Goal: Task Accomplishment & Management: Manage account settings

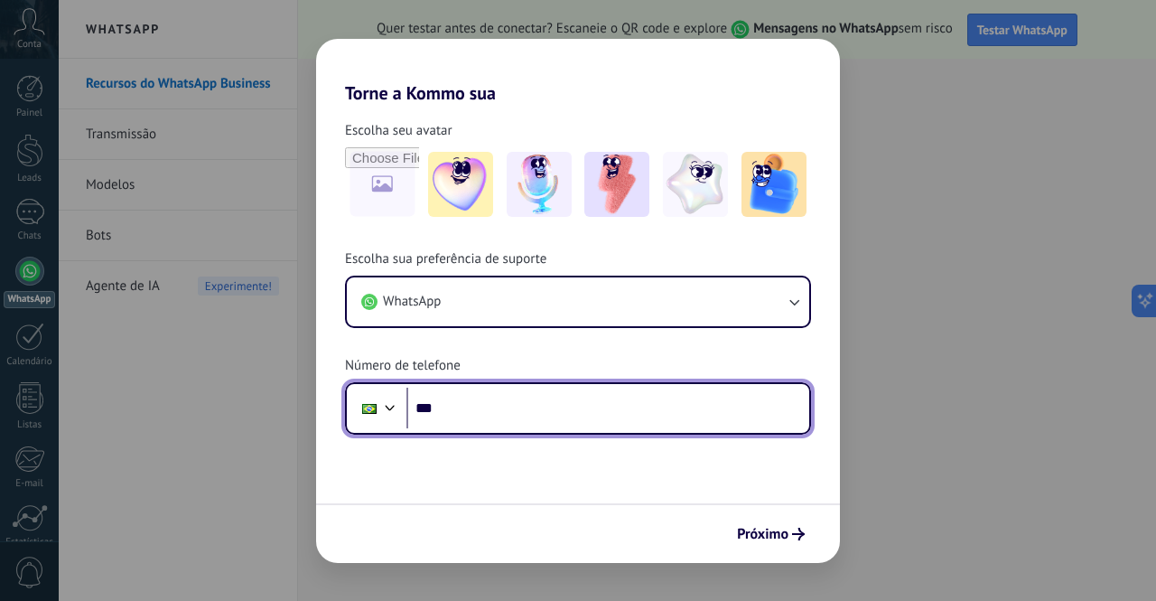
click at [573, 425] on input "***" at bounding box center [607, 409] width 403 height 42
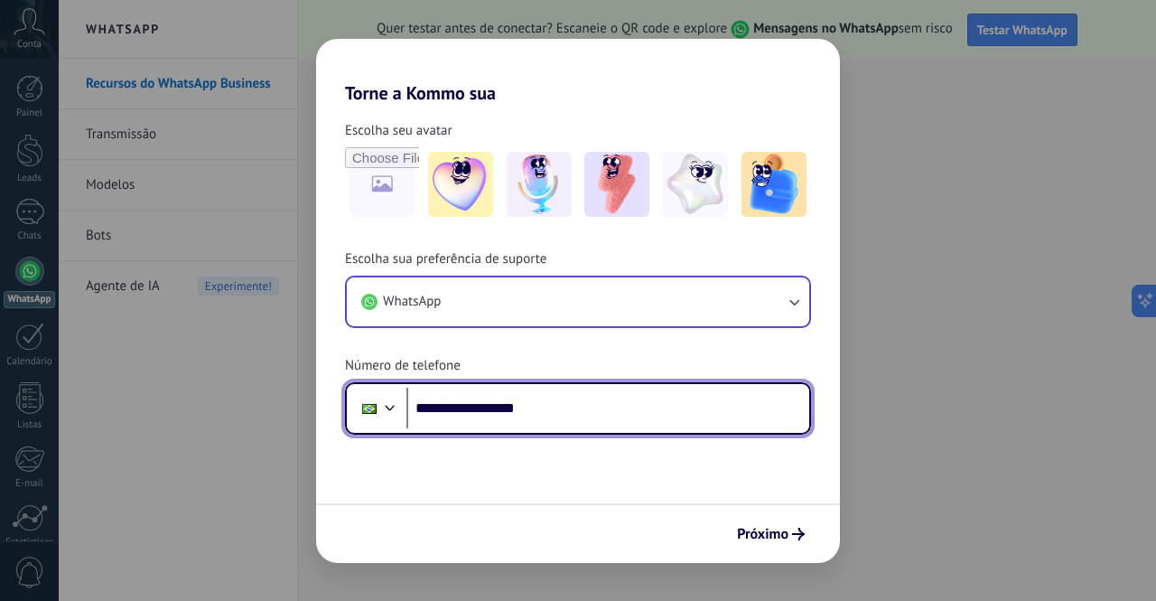
type input "**********"
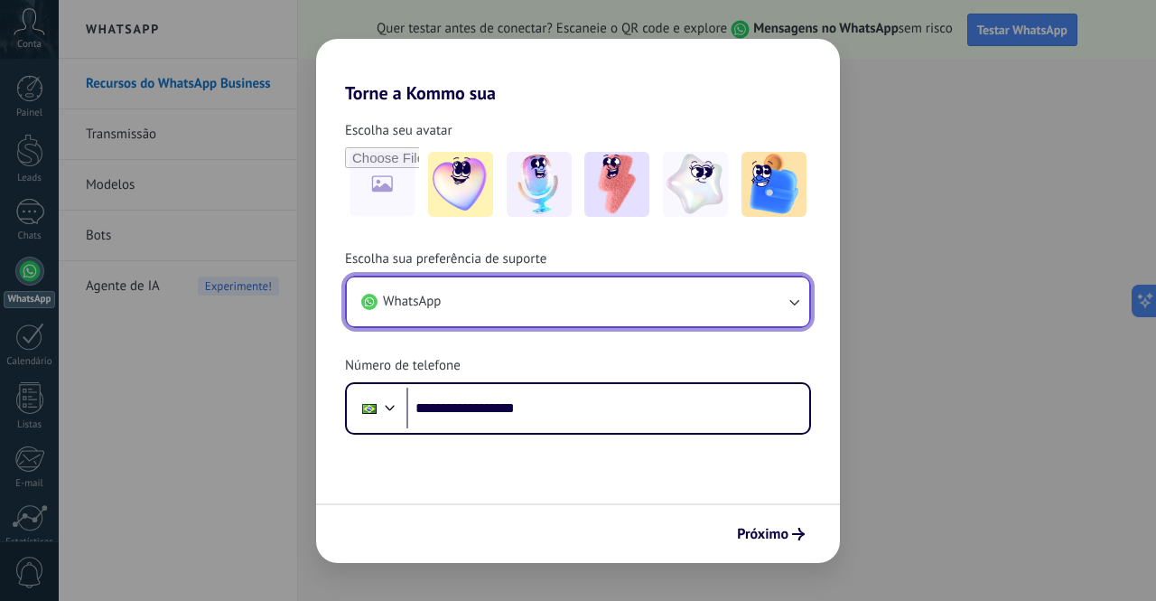
click at [659, 299] on button "WhatsApp" at bounding box center [578, 301] width 462 height 49
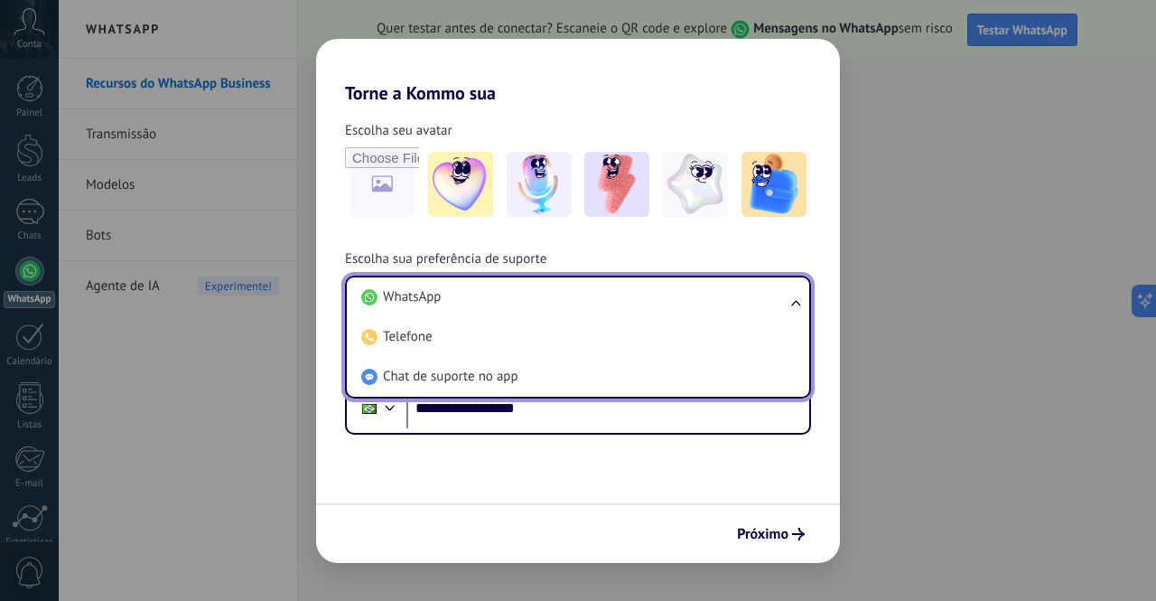
click at [576, 491] on form "**********" at bounding box center [578, 333] width 524 height 459
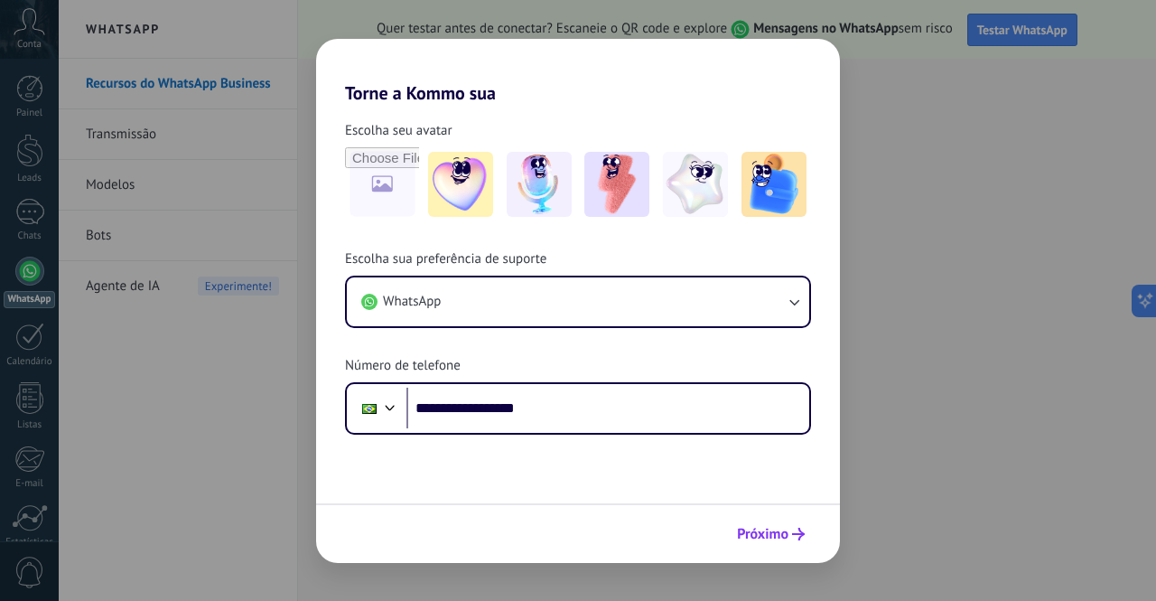
click at [784, 520] on button "Próximo" at bounding box center [771, 534] width 84 height 31
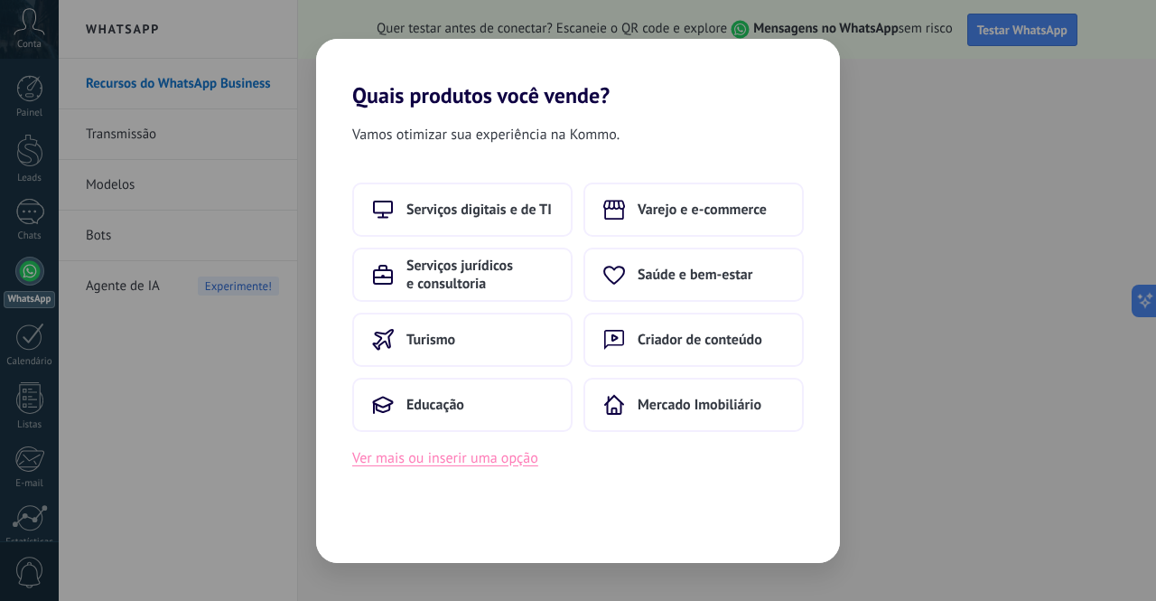
click at [503, 460] on button "Ver mais ou inserir uma opção" at bounding box center [445, 457] width 186 height 23
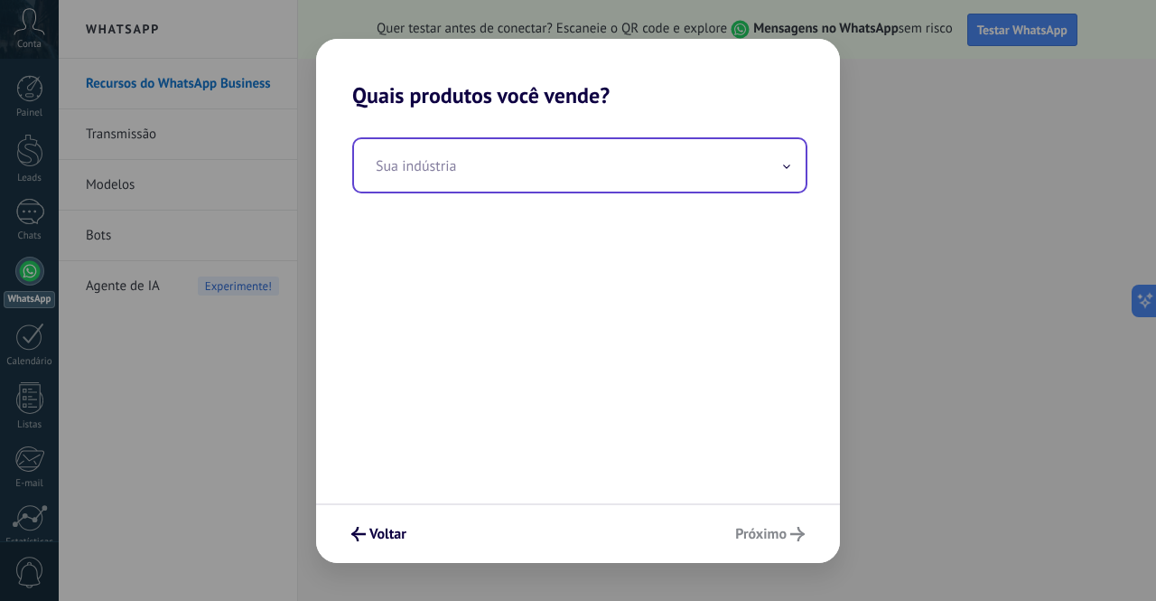
click at [623, 144] on input "text" at bounding box center [580, 165] width 452 height 52
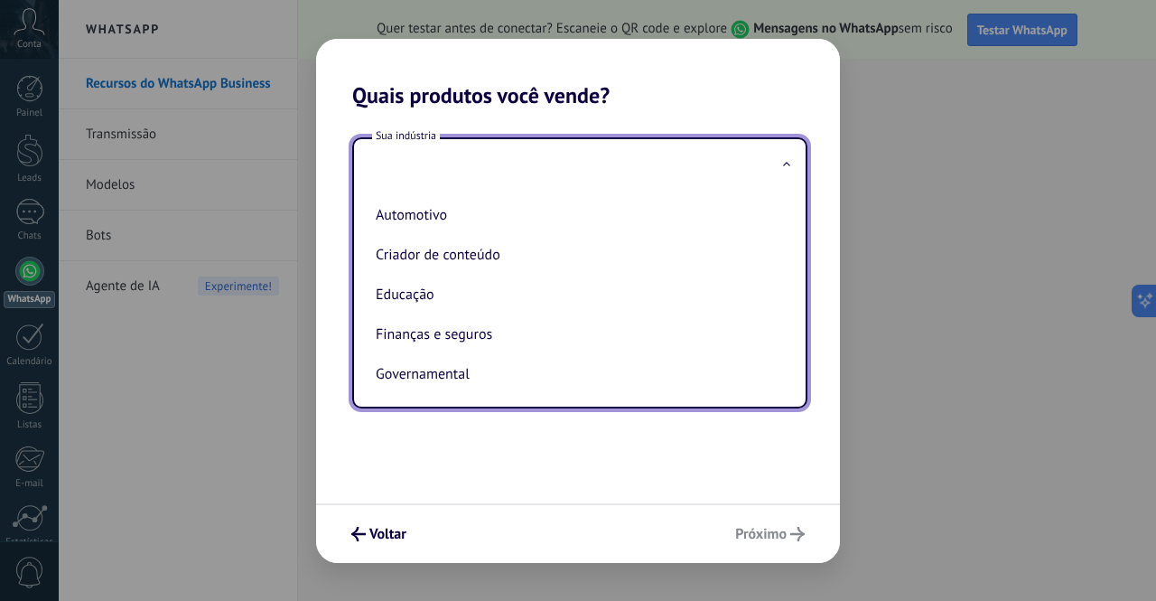
type input "*"
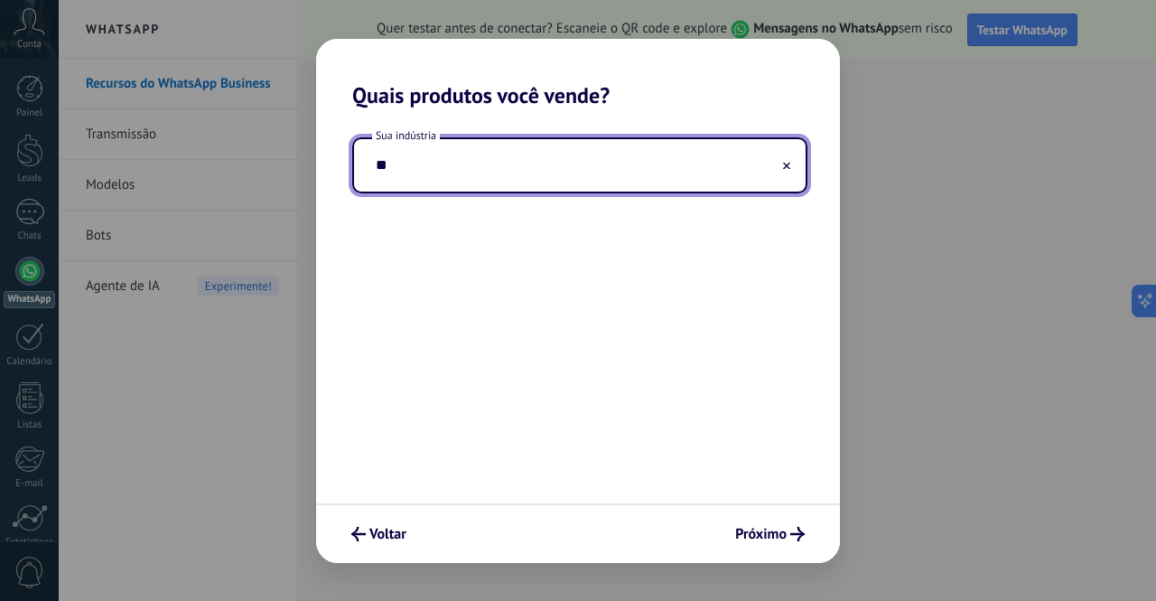
type input "*"
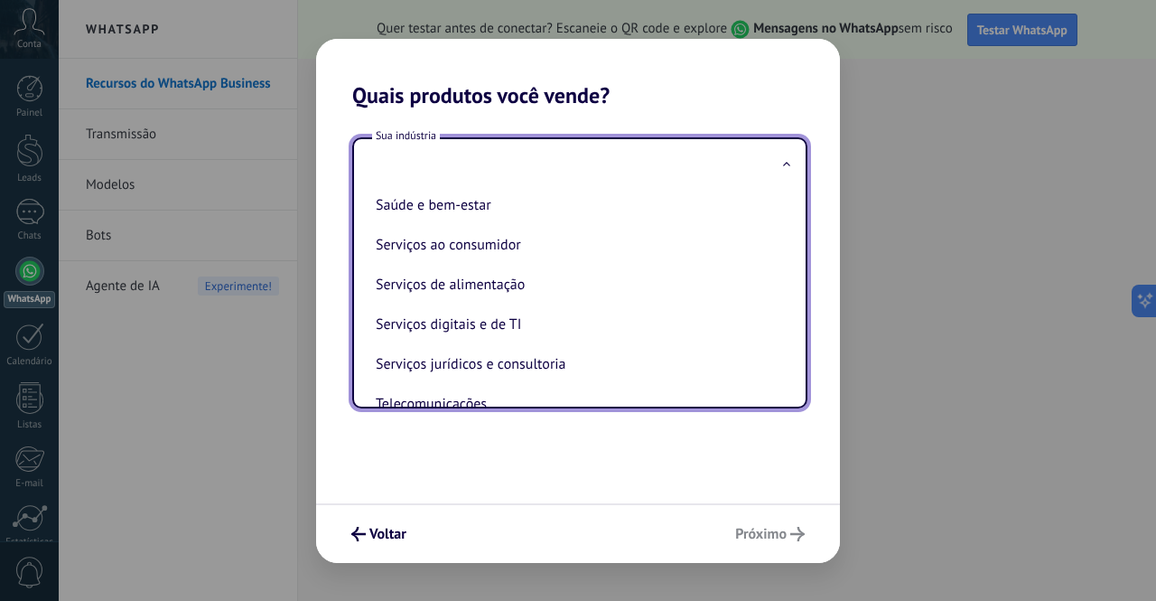
scroll to position [305, 0]
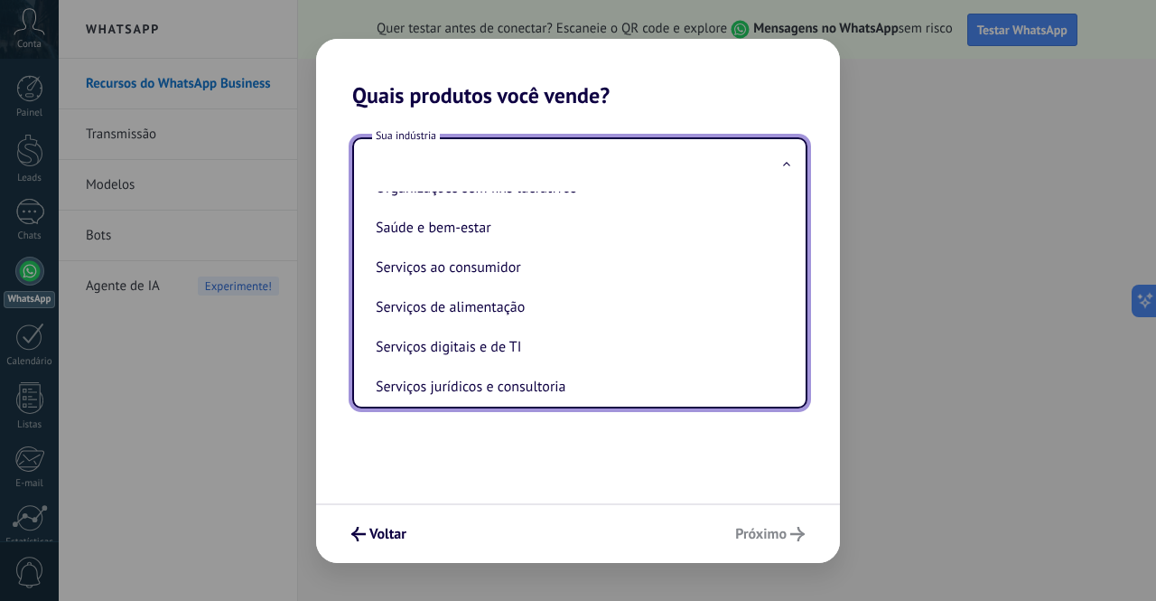
click at [580, 322] on li "Serviços de alimentação" at bounding box center [577, 307] width 416 height 40
type input "**********"
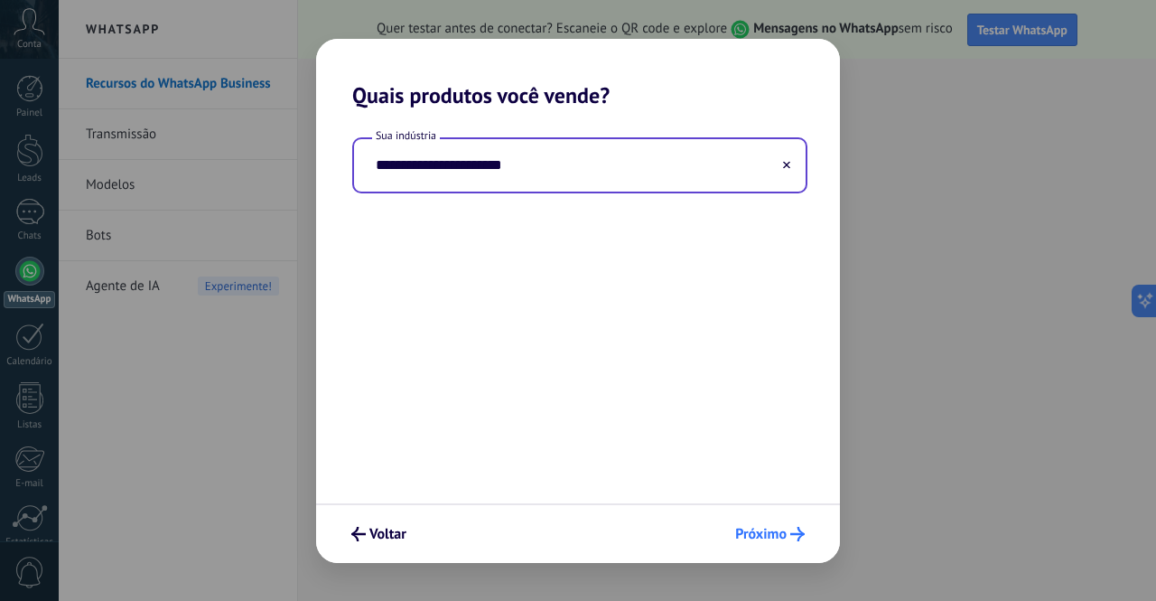
click at [747, 528] on span "Próximo" at bounding box center [760, 534] width 51 height 13
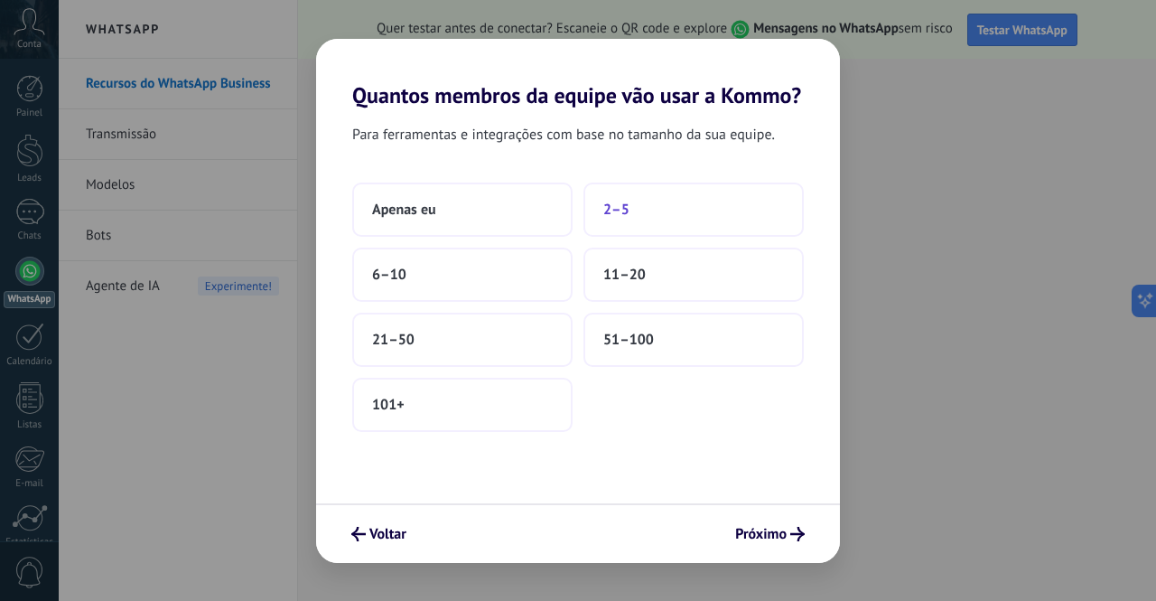
click at [649, 209] on button "2–5" at bounding box center [694, 209] width 220 height 54
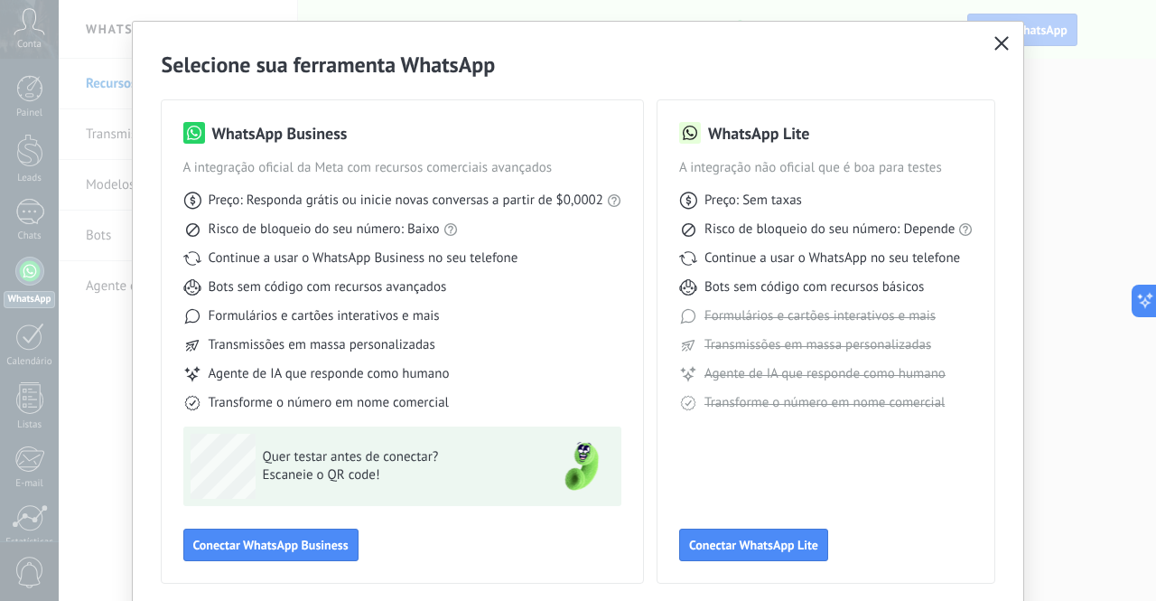
scroll to position [37, 0]
click at [629, 175] on link "preços atuais da Meta" at bounding box center [647, 169] width 126 height 17
click at [415, 135] on div "WhatsApp Business" at bounding box center [402, 134] width 438 height 23
click at [995, 50] on icon "button" at bounding box center [1002, 44] width 14 height 14
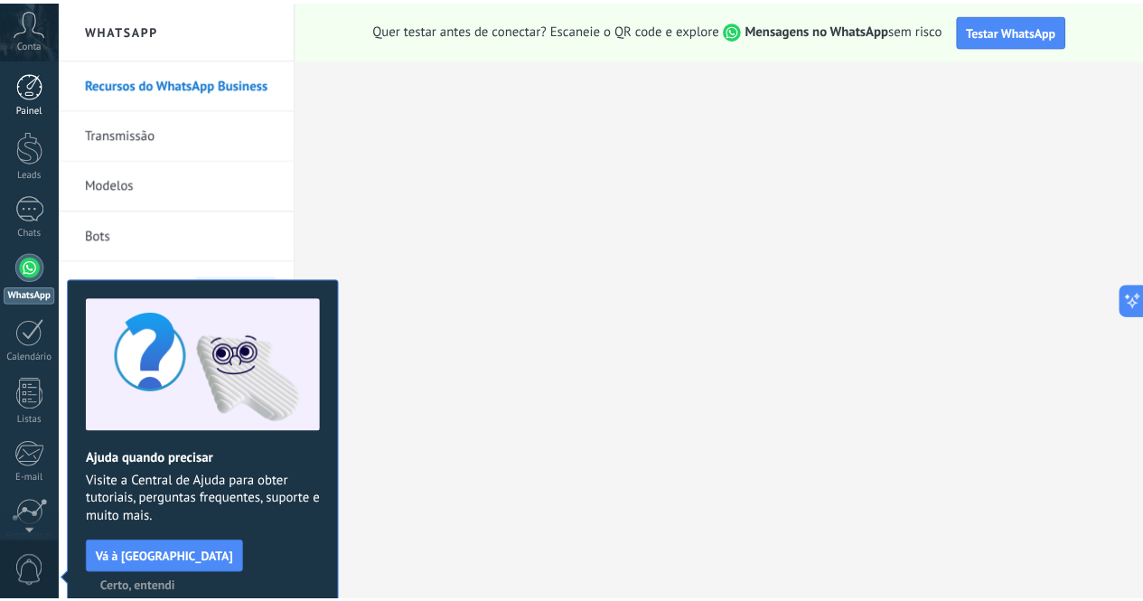
scroll to position [0, 0]
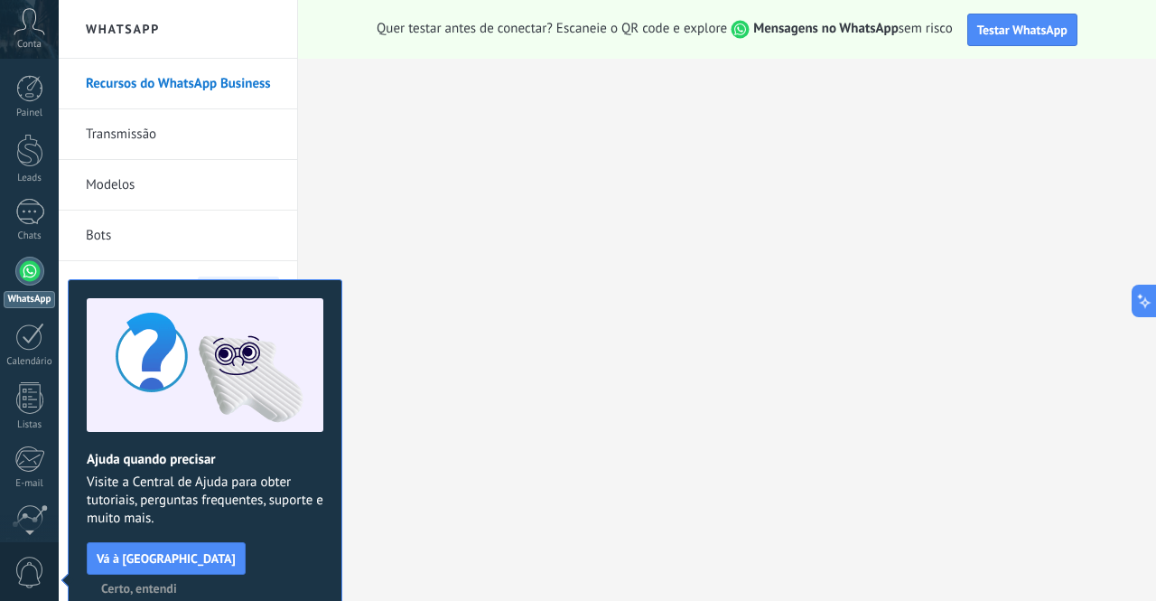
click at [44, 271] on link "WhatsApp" at bounding box center [29, 282] width 59 height 51
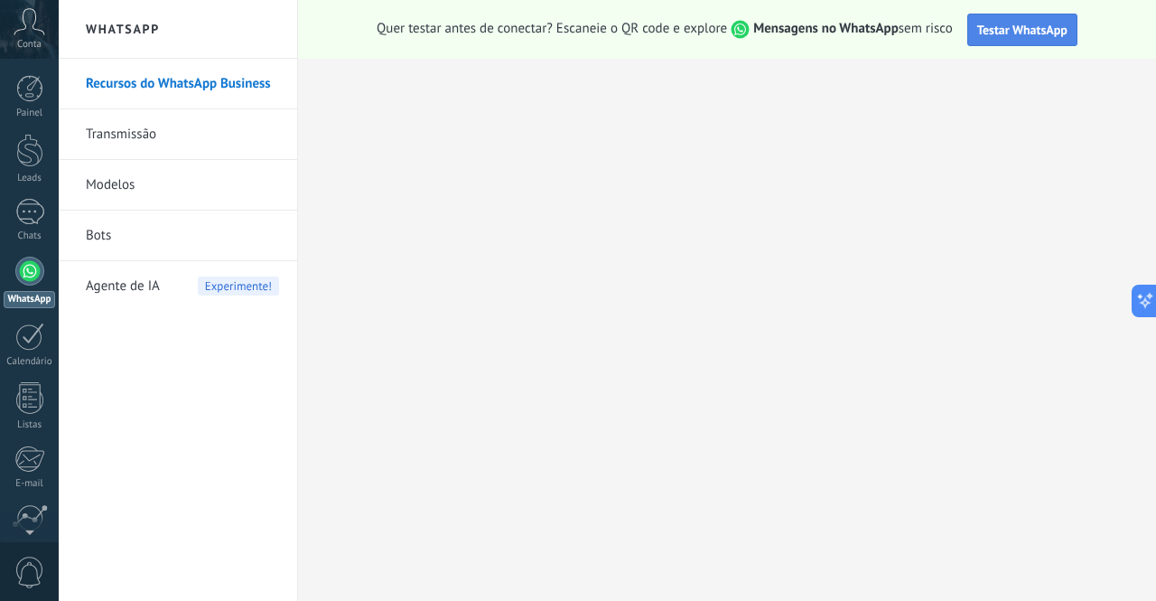
click at [1012, 42] on button "Testar WhatsApp" at bounding box center [1022, 30] width 110 height 33
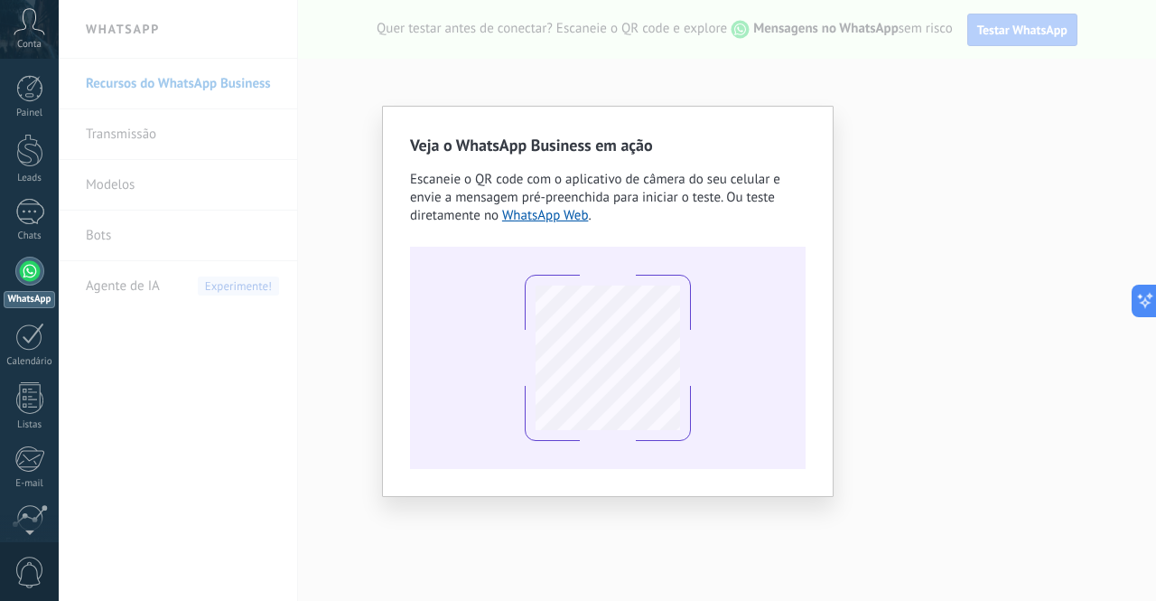
click at [906, 332] on div "Veja o WhatsApp Business em ação Escaneie o QR code com o aplicativo de câmera …" at bounding box center [608, 300] width 1098 height 601
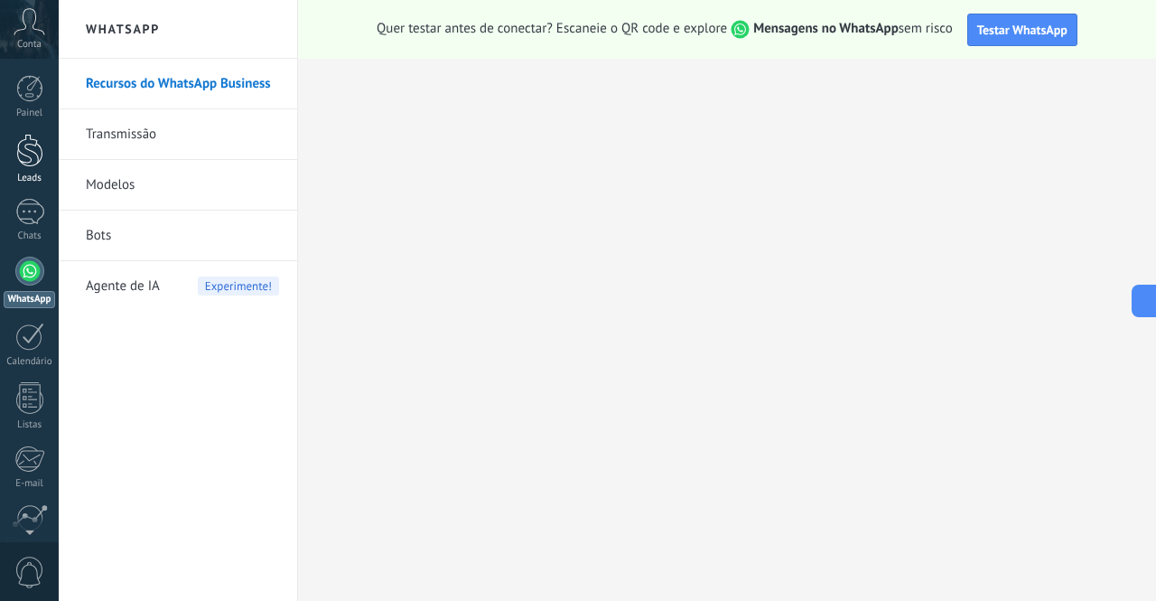
click at [27, 162] on div at bounding box center [29, 150] width 27 height 33
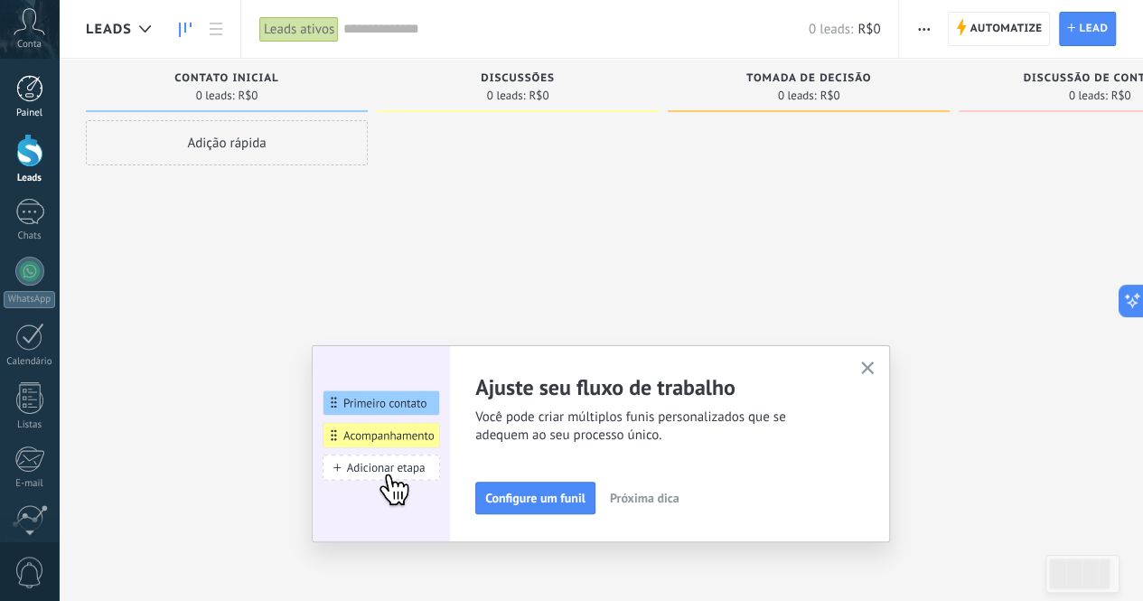
click at [33, 100] on div at bounding box center [29, 88] width 27 height 27
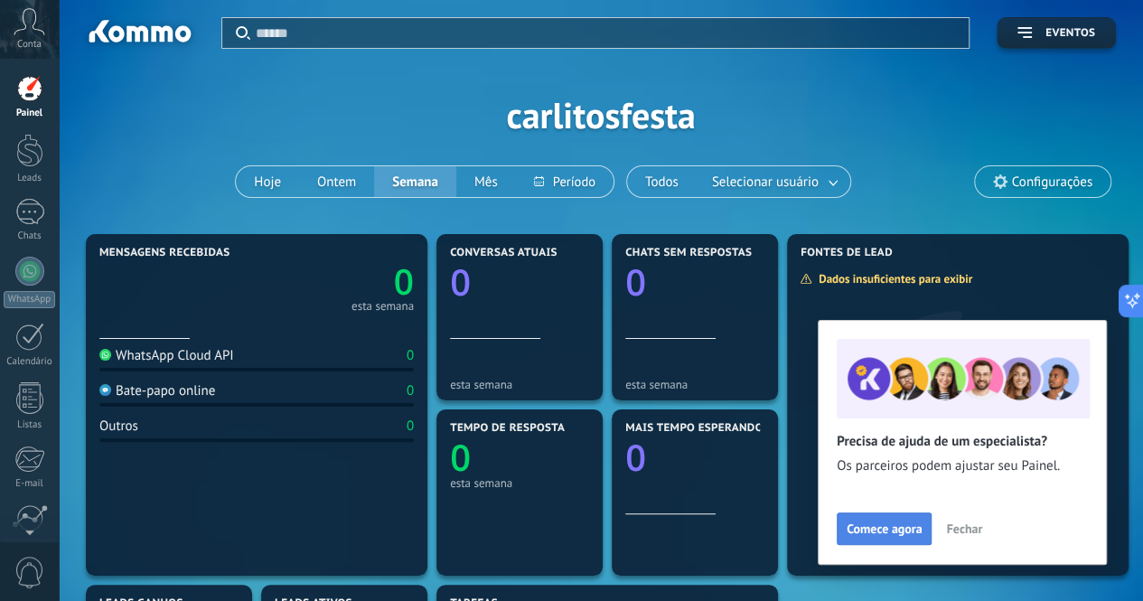
click at [907, 519] on button "Comece agora" at bounding box center [883, 528] width 95 height 33
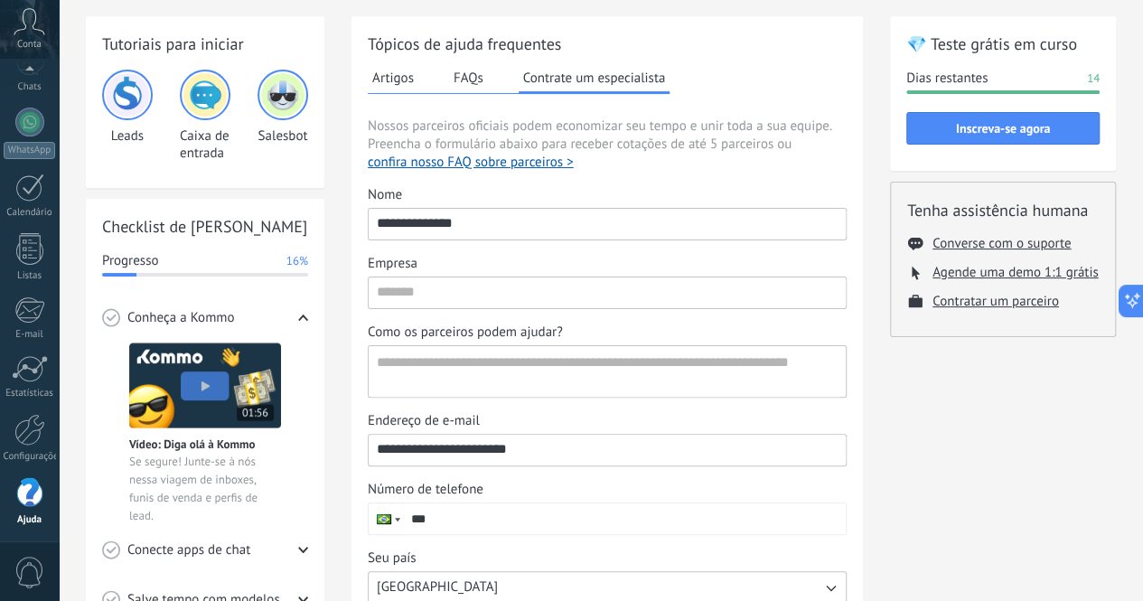
scroll to position [72, 0]
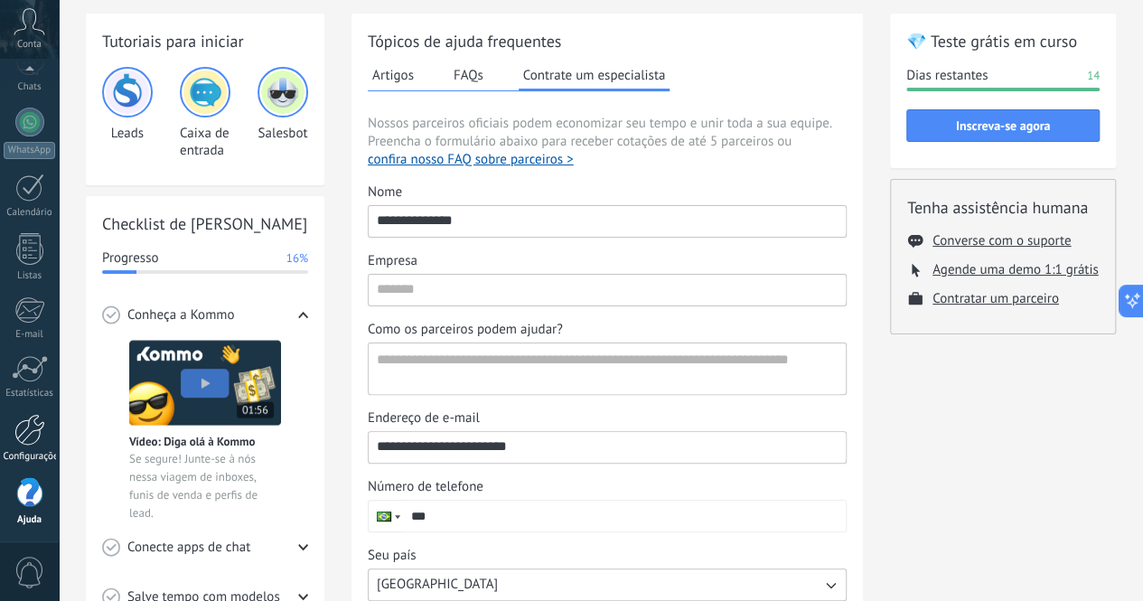
drag, startPoint x: 22, startPoint y: 411, endPoint x: 24, endPoint y: 424, distance: 12.9
click at [24, 424] on div "Painel Leads Chats WhatsApp Clientes" at bounding box center [29, 235] width 59 height 618
click at [24, 424] on div at bounding box center [29, 430] width 31 height 32
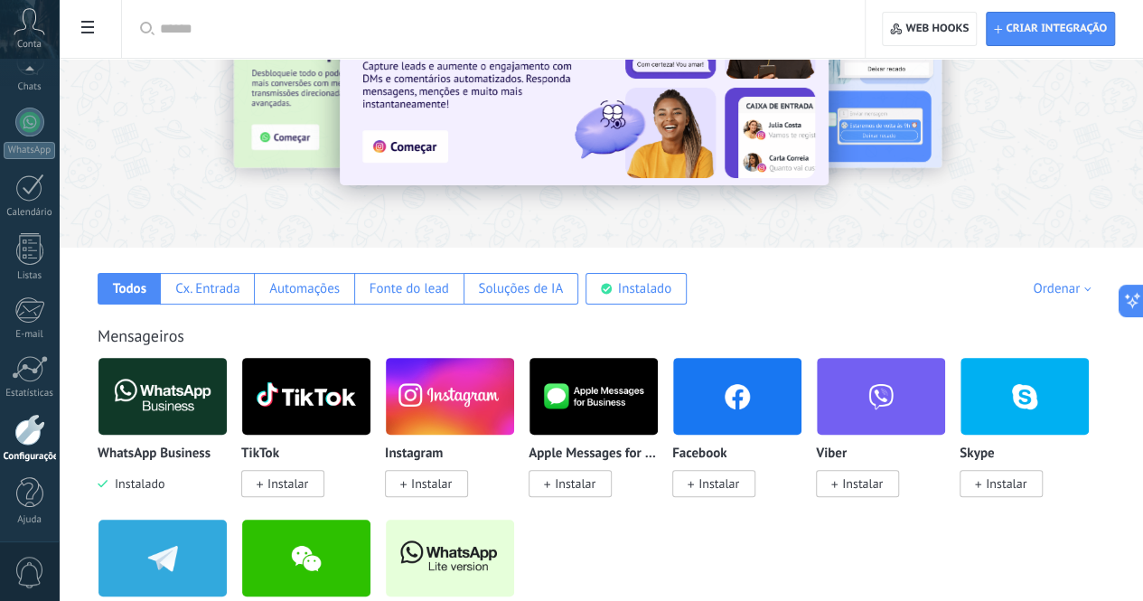
scroll to position [107, 0]
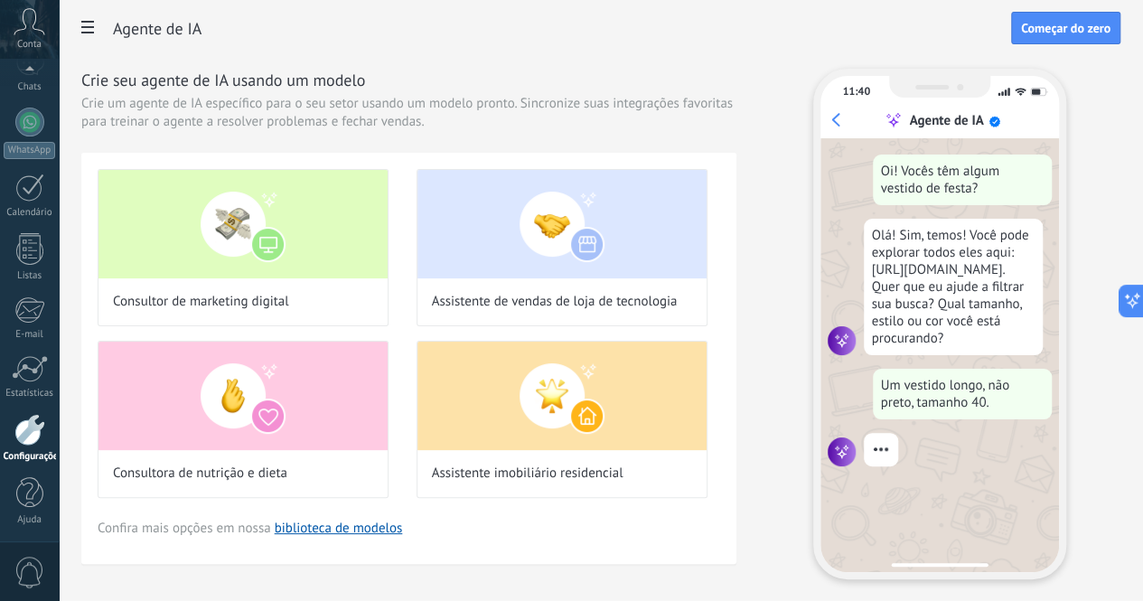
scroll to position [60, 0]
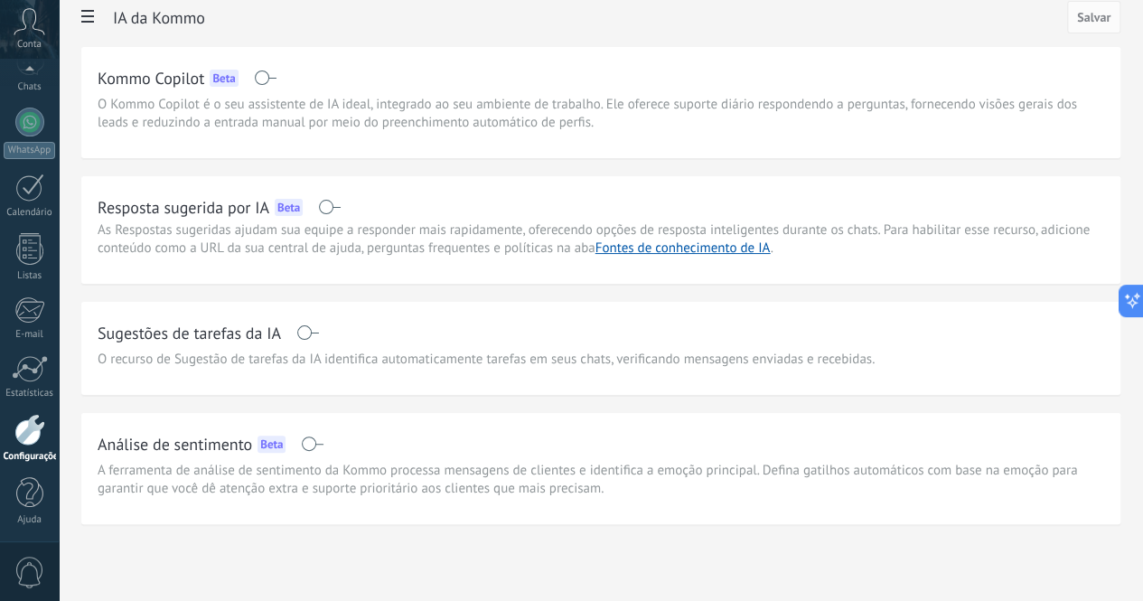
scroll to position [47, 0]
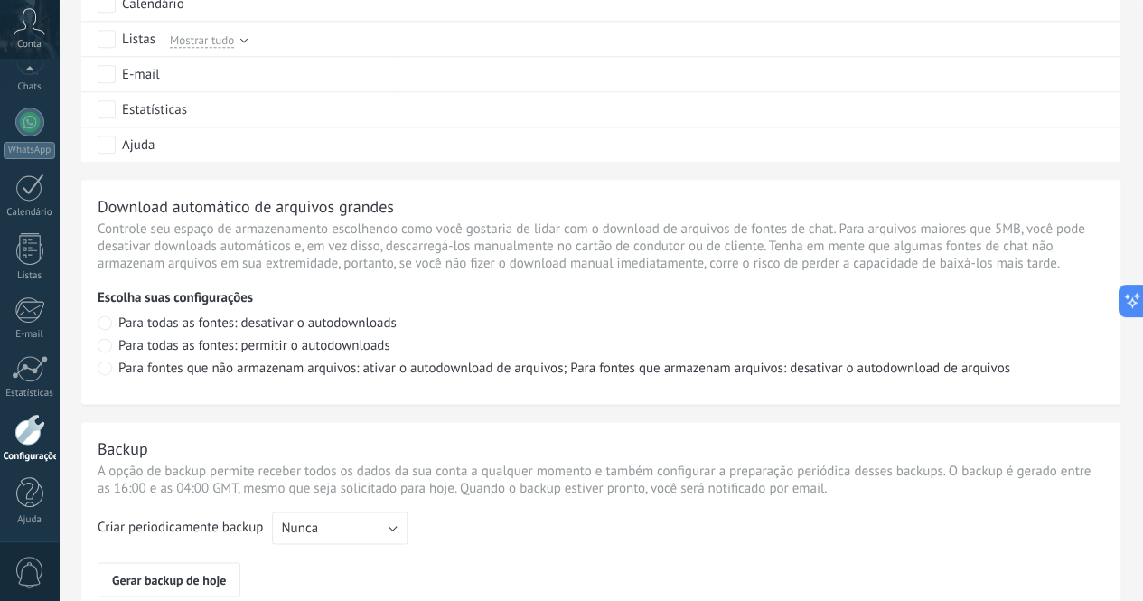
scroll to position [1105, 0]
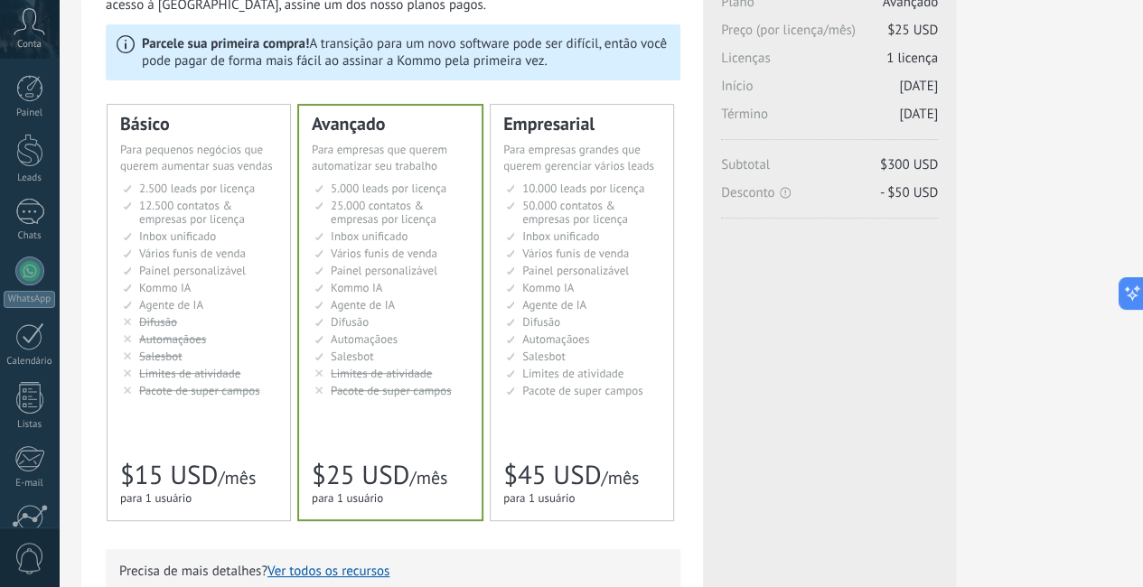
scroll to position [116, 25]
click at [277, 328] on li "Рассылки Broadcasting Difusión Google Analytics和网站集成 Difusão Penyiaran Toplu Me…" at bounding box center [200, 323] width 154 height 14
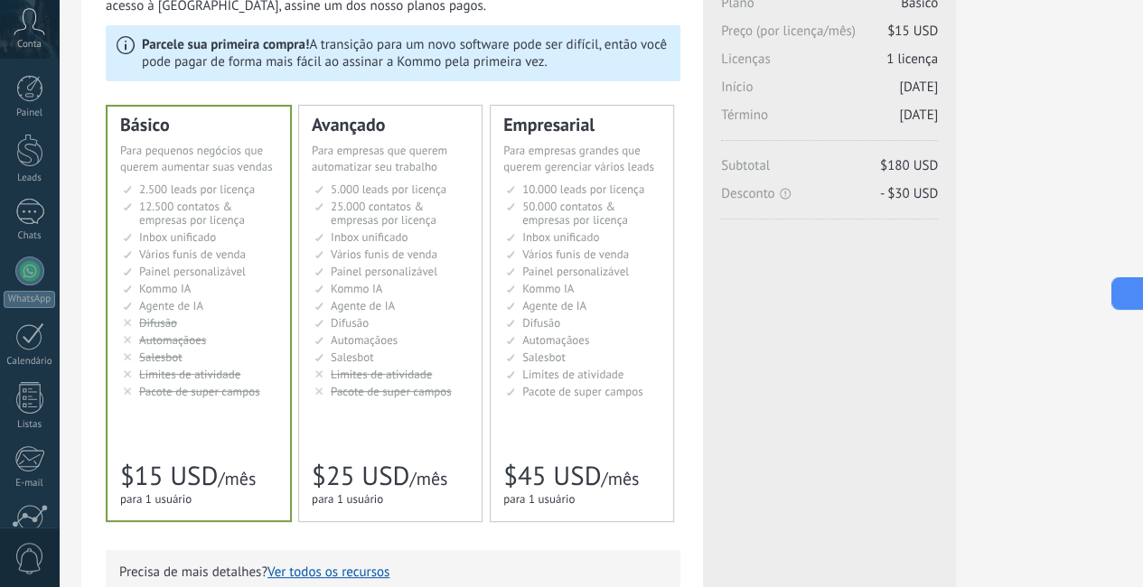
click at [1128, 289] on icon at bounding box center [1125, 294] width 19 height 19
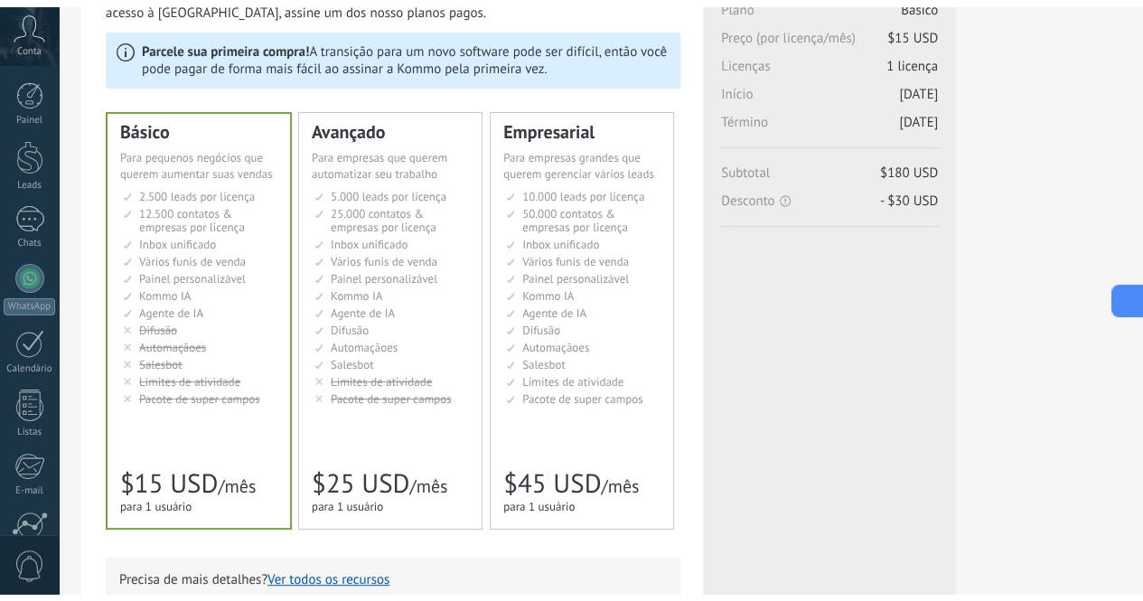
scroll to position [116, 0]
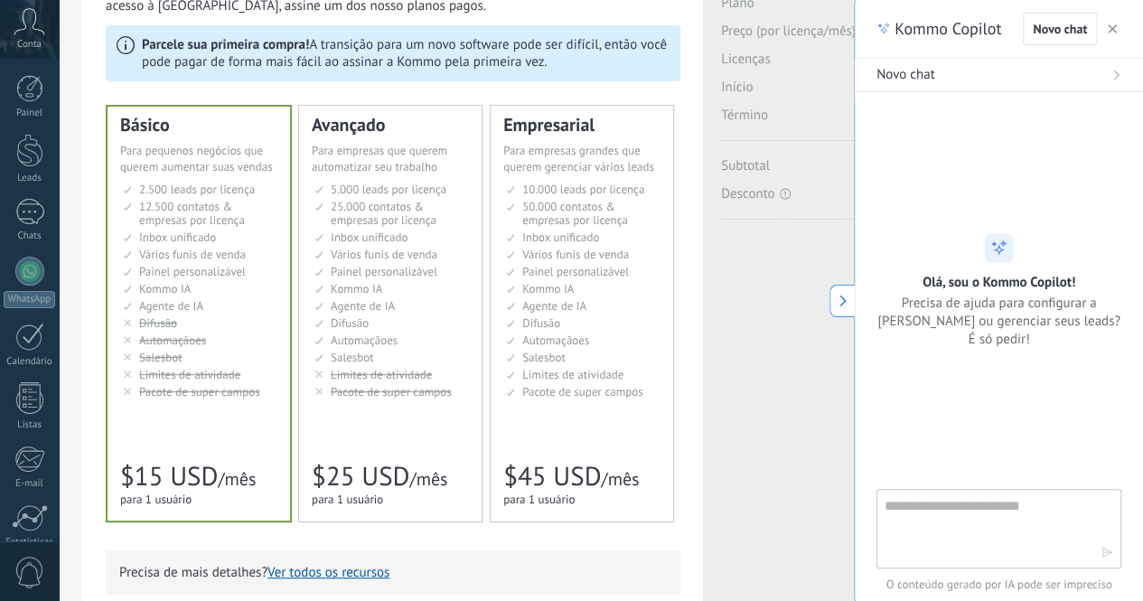
click at [956, 518] on textarea at bounding box center [985, 527] width 203 height 65
type textarea "**********"
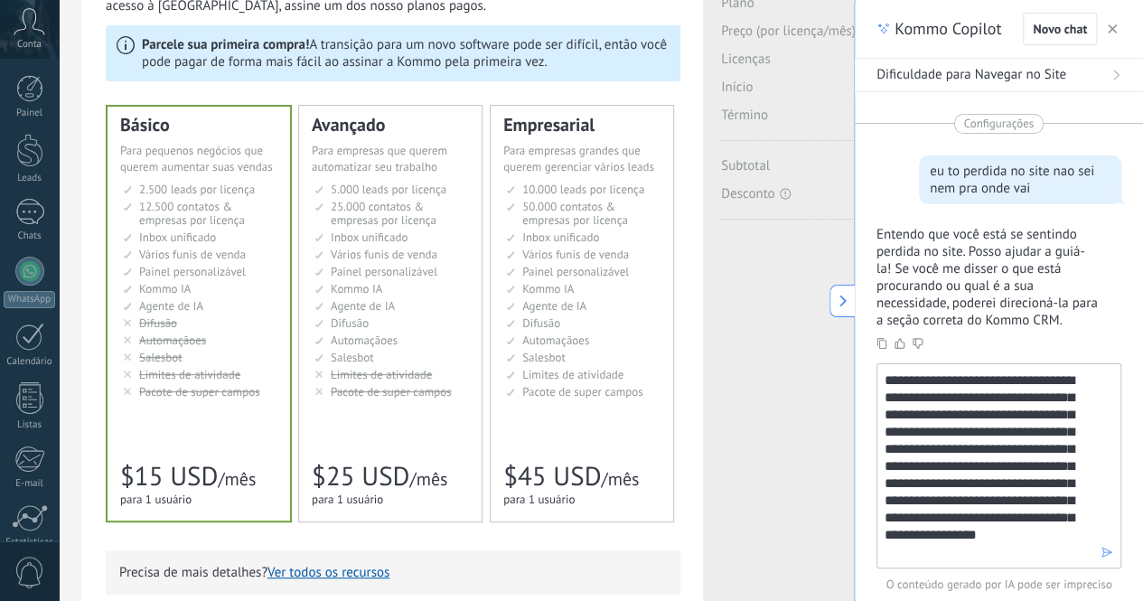
type textarea "**********"
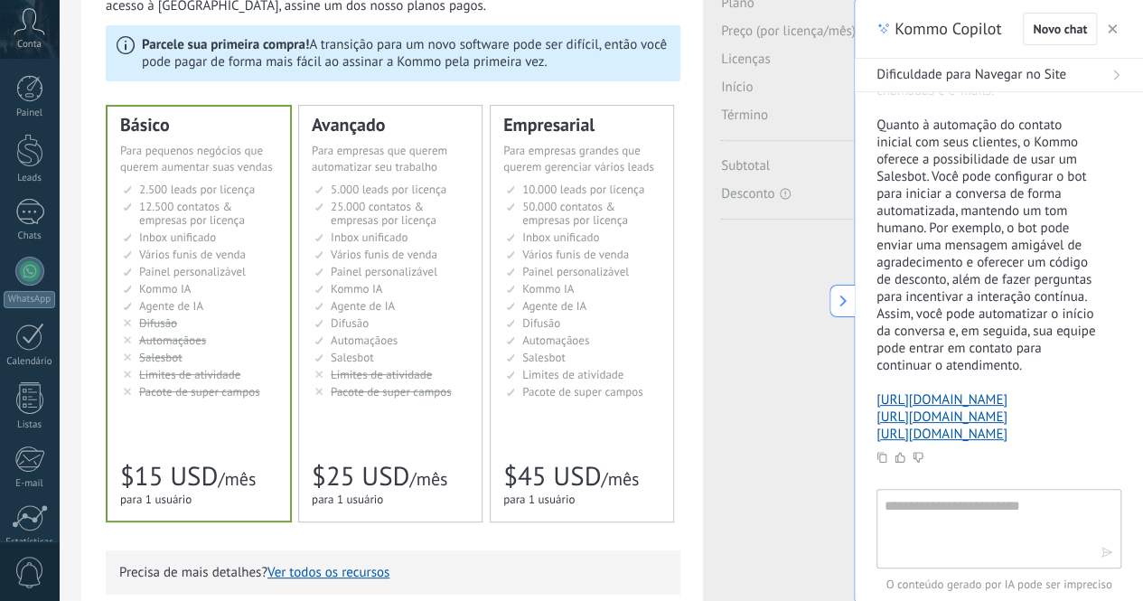
scroll to position [722, 0]
click at [949, 425] on link "https://www.kommo.com/support/crm/salesbot-templates" at bounding box center [941, 415] width 131 height 17
